Goal: Task Accomplishment & Management: Complete application form

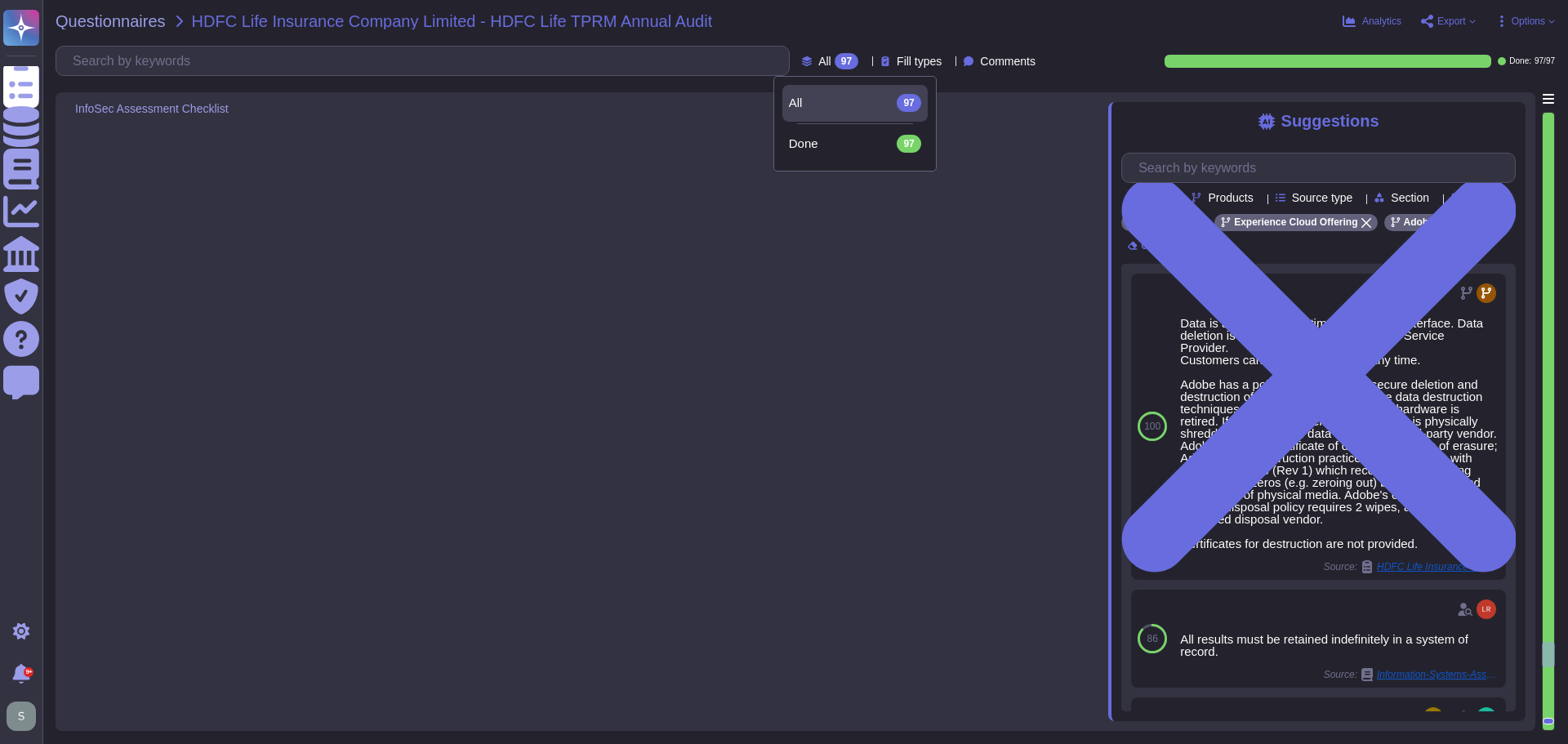
type textarea "All issues and bugs are logged through a ticketing tool, specifically JIRA, whe…"
type textarea "Adobe maintains multiple notification systems for incident management and staff…"
type textarea "Client consent is not required for any usage of fourth-parties, subcontractors,…"
type textarea "Adobe conducts annual reviews of vendor assurance reports for critical third-pa…"
type textarea "Information security and privacy terms, including security incident-related obl…"
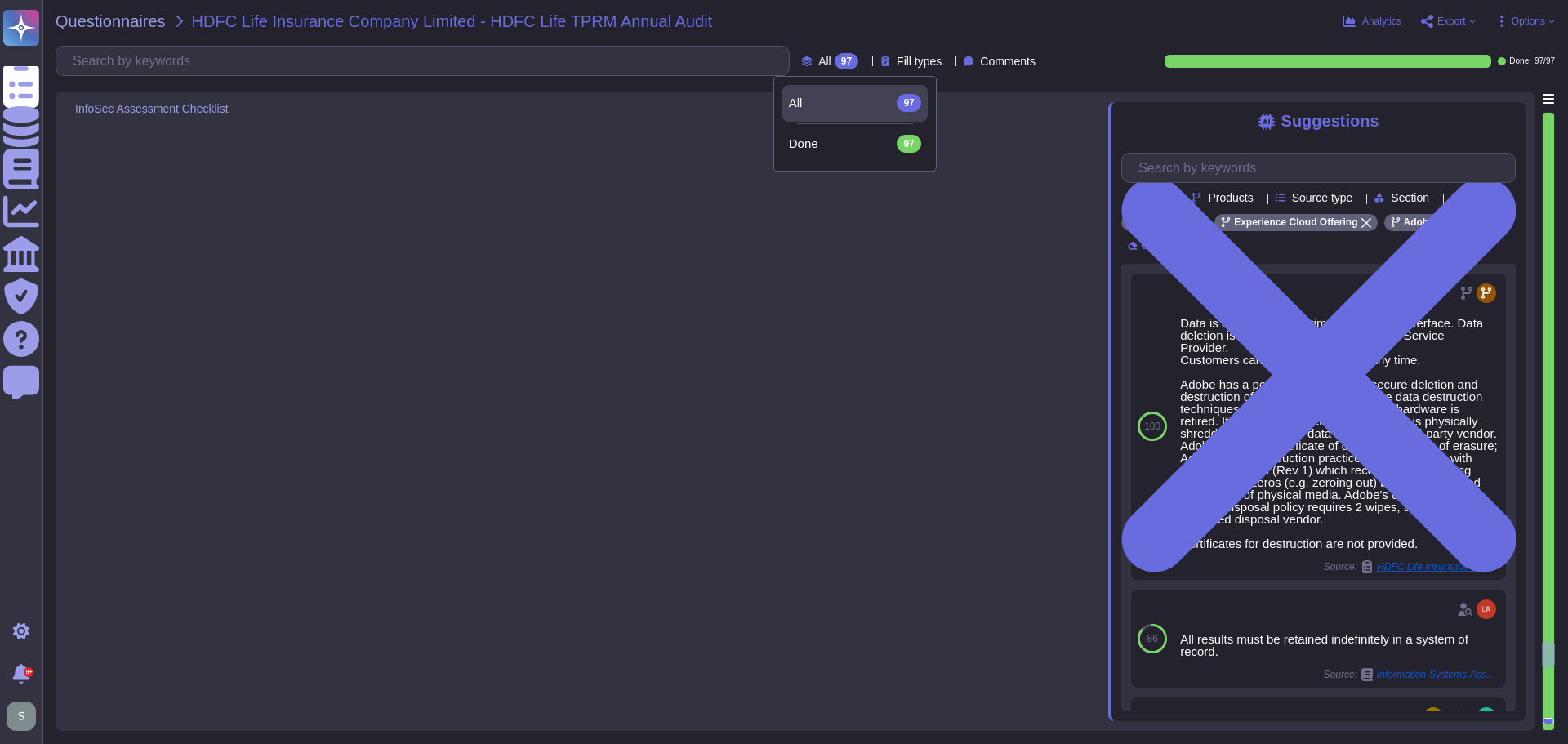
type textarea "Adobe has established internal processes and procedures to monitor developments…"
type textarea "As a data controller, your organization (HDFC) is responsible for creating and …"
type textarea "Adobe has implemented mechanisms that allow individuals to manage their consent…"
type textarea "Adobe has a comprehensive set of documented policies and procedures that are re…"
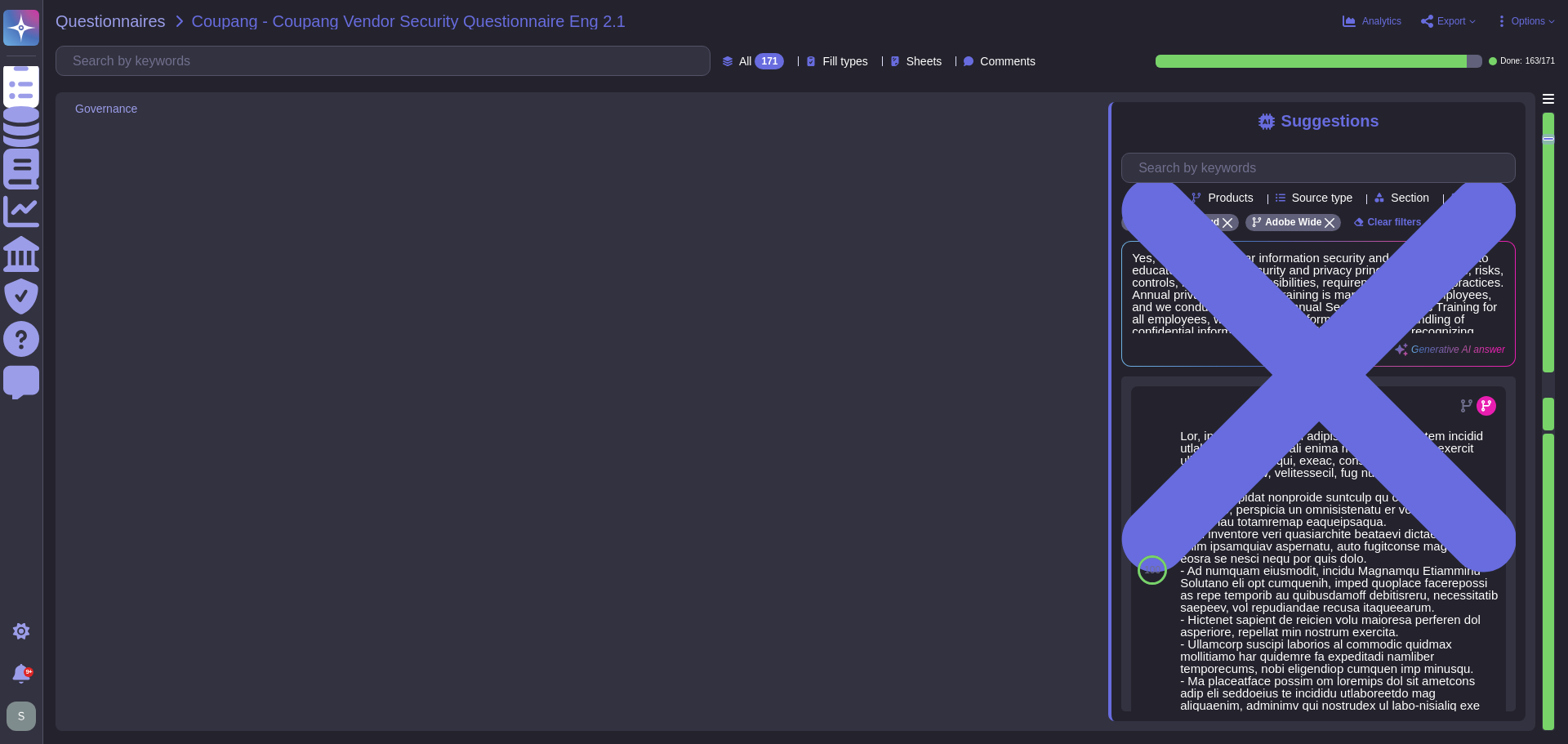
type textarea "Yes, Adobe maintains enterprise Information Security and Privacy Policies that …"
type textarea "Adobe has appointed a Chief Security Officer (CSO) who is responsible for secur…"
type textarea "Yes, we deliver regular information security and privacy training to educate ou…"
type textarea "Adobe has implemented a comprehensive Business Continuity and Disaster Recovery…"
type textarea "Yes, we have a documented and approved Incident Response Plan in place that out…"
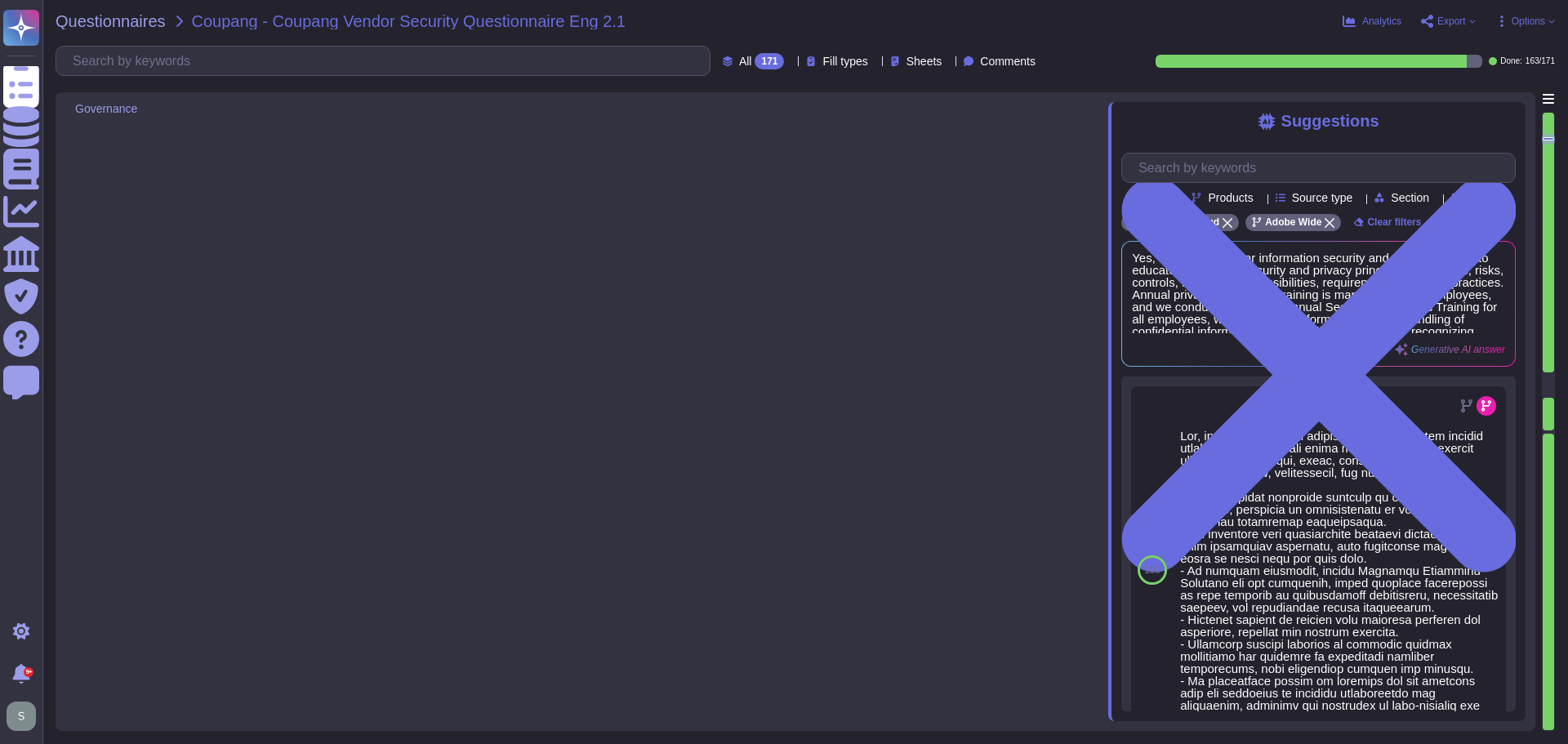
type textarea "For incidents: The Incident Response Team coordinates incident response activit…"
type textarea "The timeframe for notification is governed by the laws and regulations of the c…"
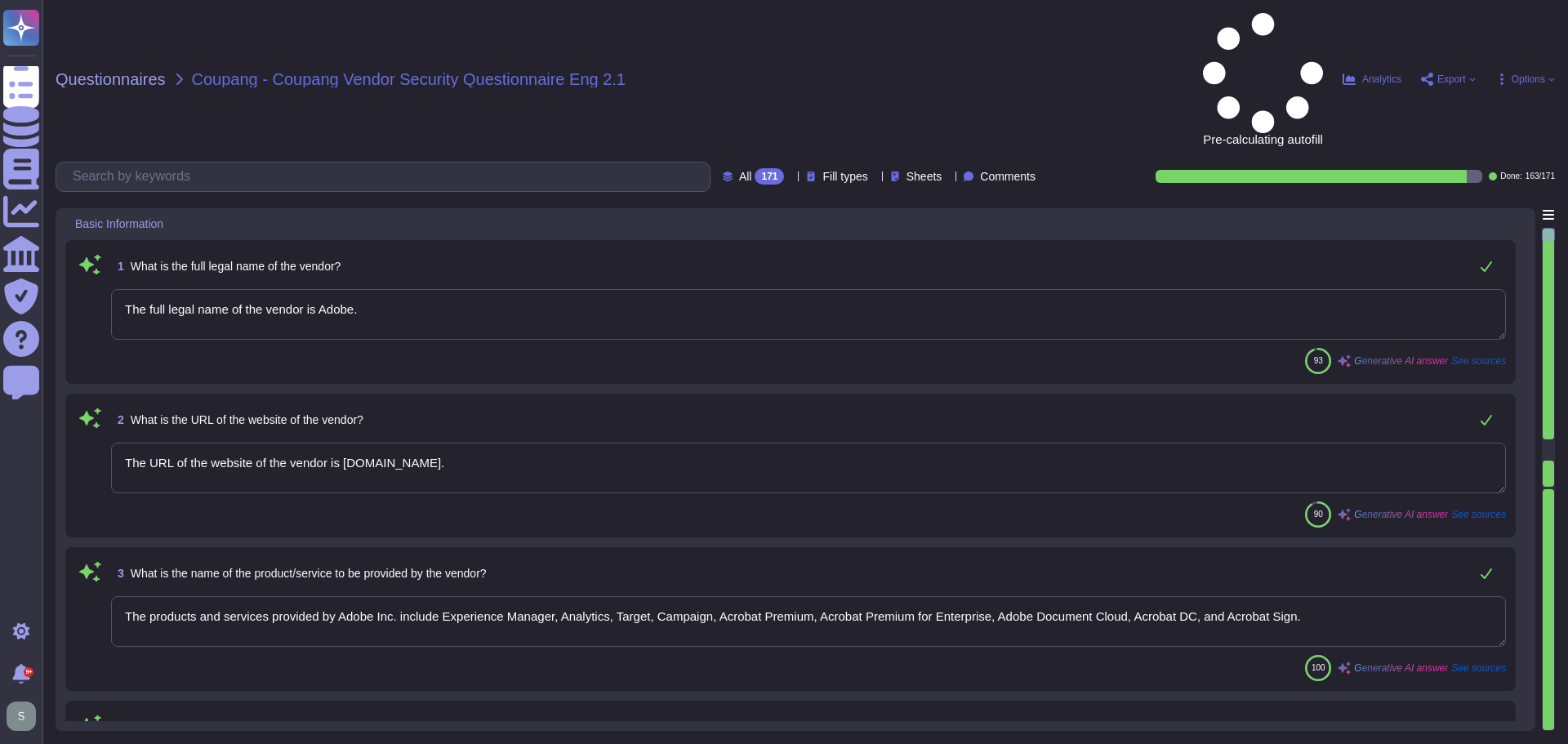
type textarea "The full legal name of the vendor is Adobe."
type textarea "The URL of the website of the vendor is www.adobe.com."
type textarea "The products and services provided by Adobe Inc. include Experience Manager, An…"
type textarea "Adobe Inc. offers a diverse range of products and services designed for creativ…"
type textarea "Adobe offers several APIs to its clients, enabling them to integrate Adobe serv…"
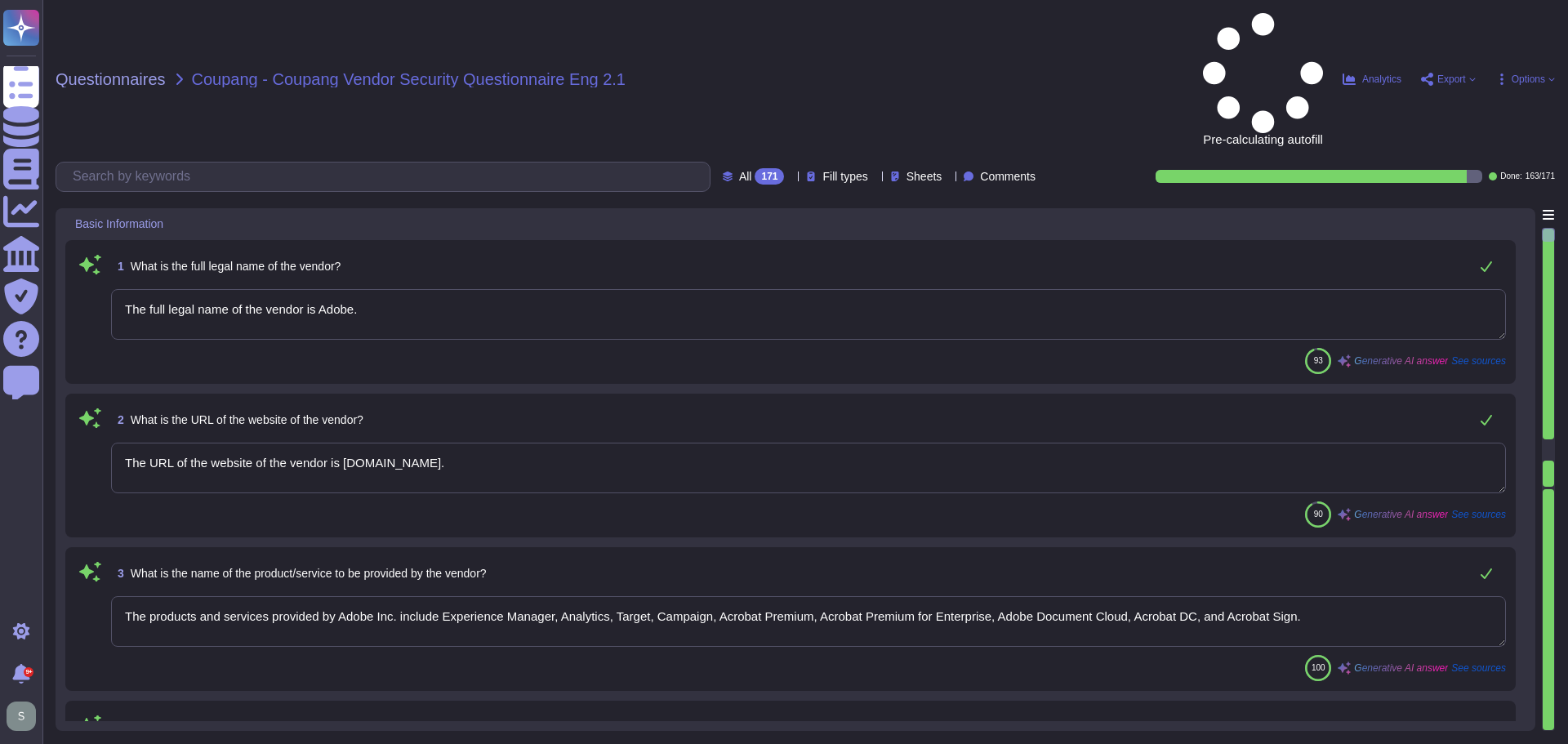
type textarea "Yes, Adobe maintains enterprise Information Security and Privacy Policies that …"
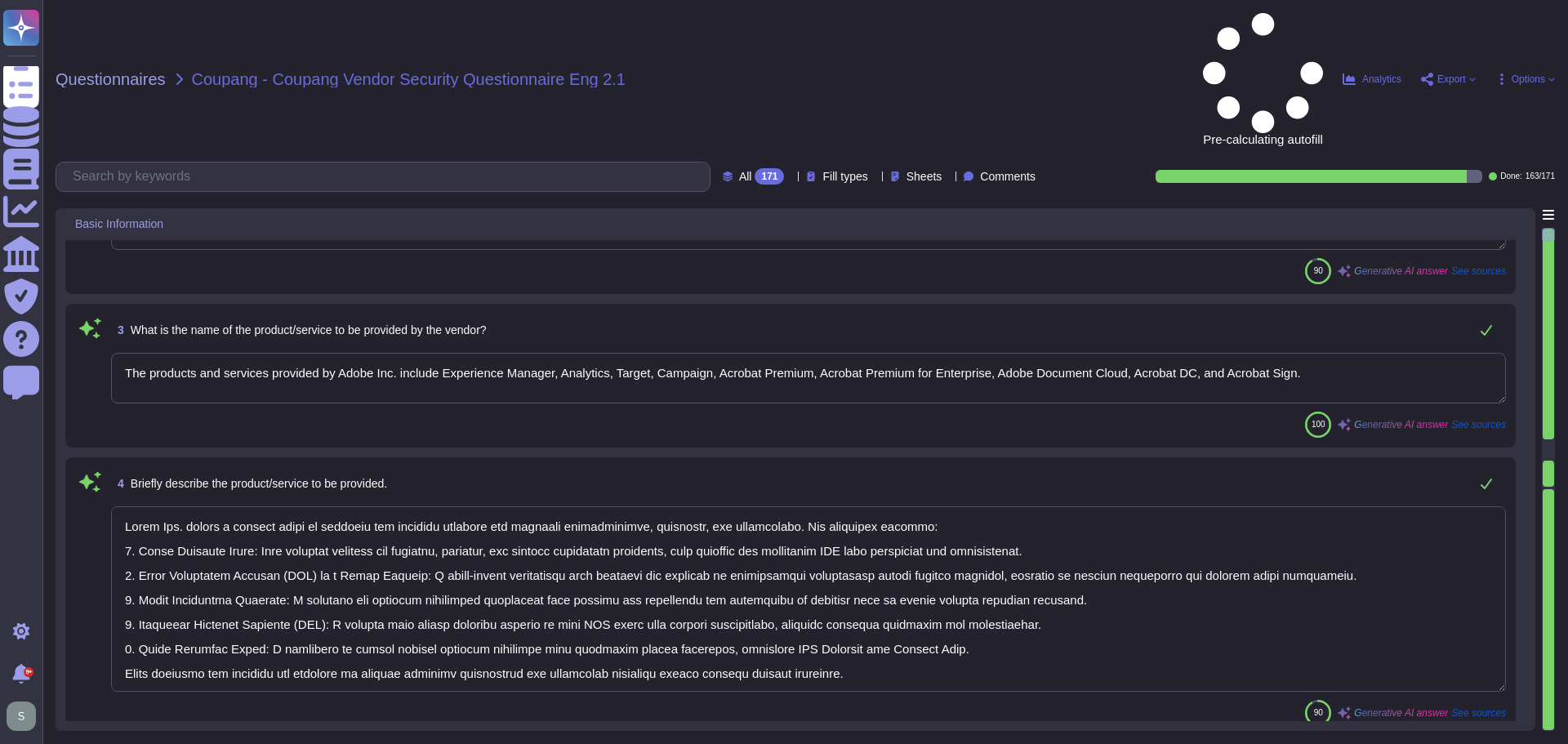
scroll to position [408, 0]
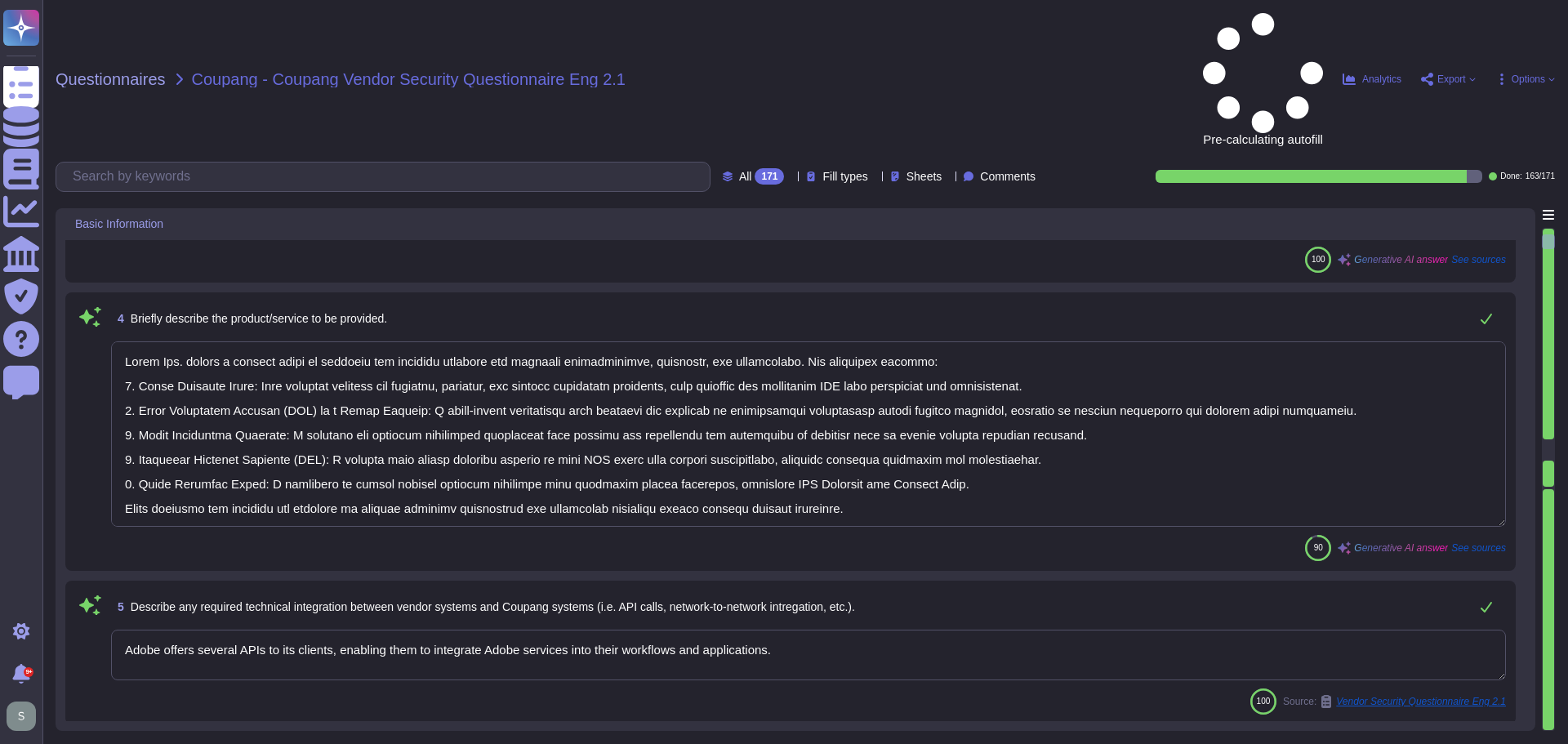
type textarea "Adobe has appointed a Chief Security Officer (CSO) who is responsible for secur…"
type textarea "Yes, we deliver regular information security and privacy training to educate ou…"
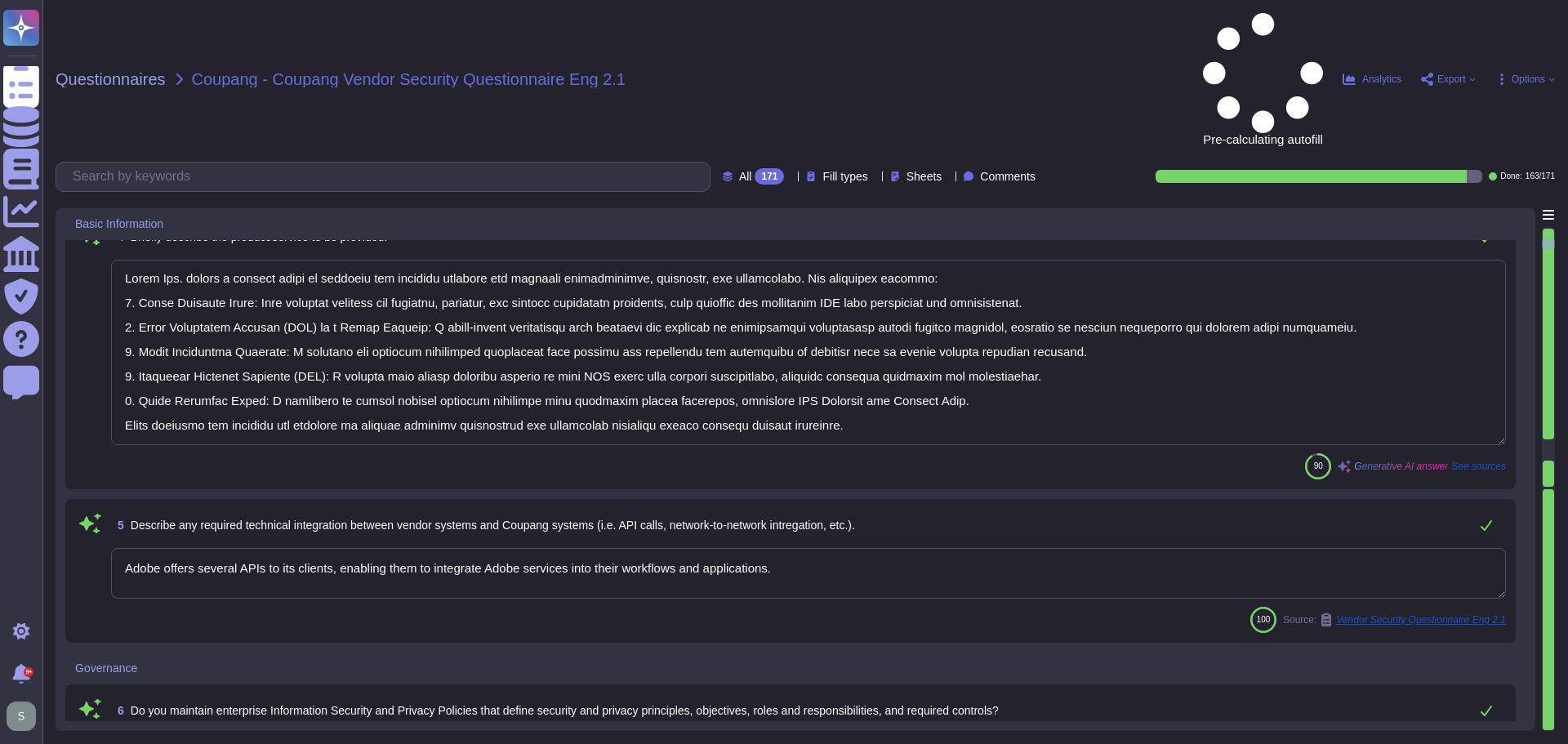
scroll to position [0, 0]
